Goal: Information Seeking & Learning: Learn about a topic

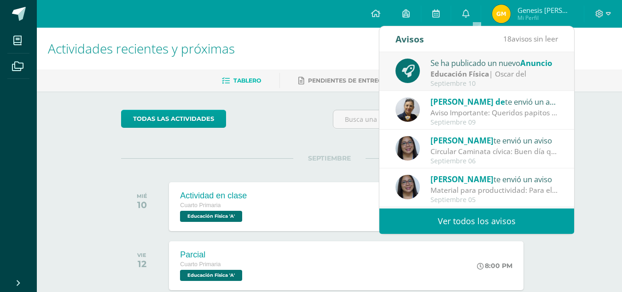
click at [473, 84] on div "Septiembre 10" at bounding box center [495, 84] width 128 height 8
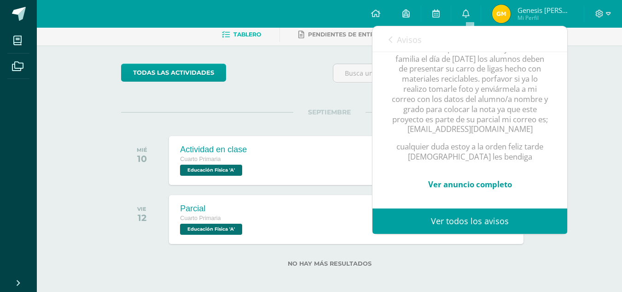
scroll to position [51, 0]
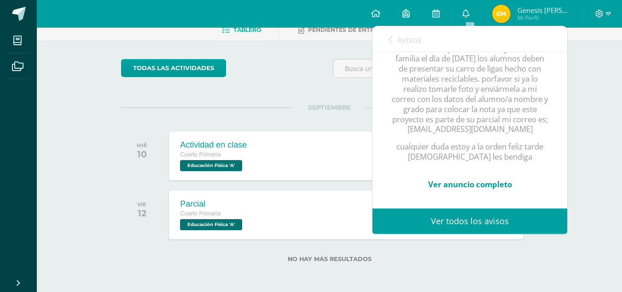
click at [475, 179] on link "Ver anuncio completo" at bounding box center [470, 184] width 84 height 11
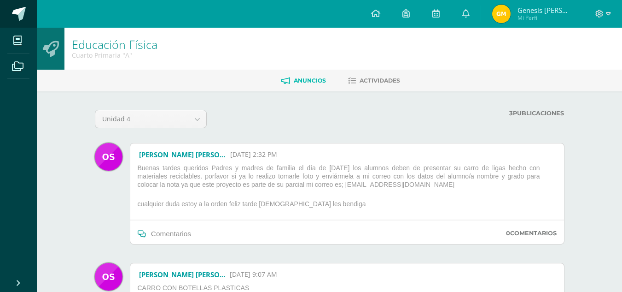
click at [12, 15] on span at bounding box center [19, 14] width 14 height 14
